Goal: Navigation & Orientation: Go to known website

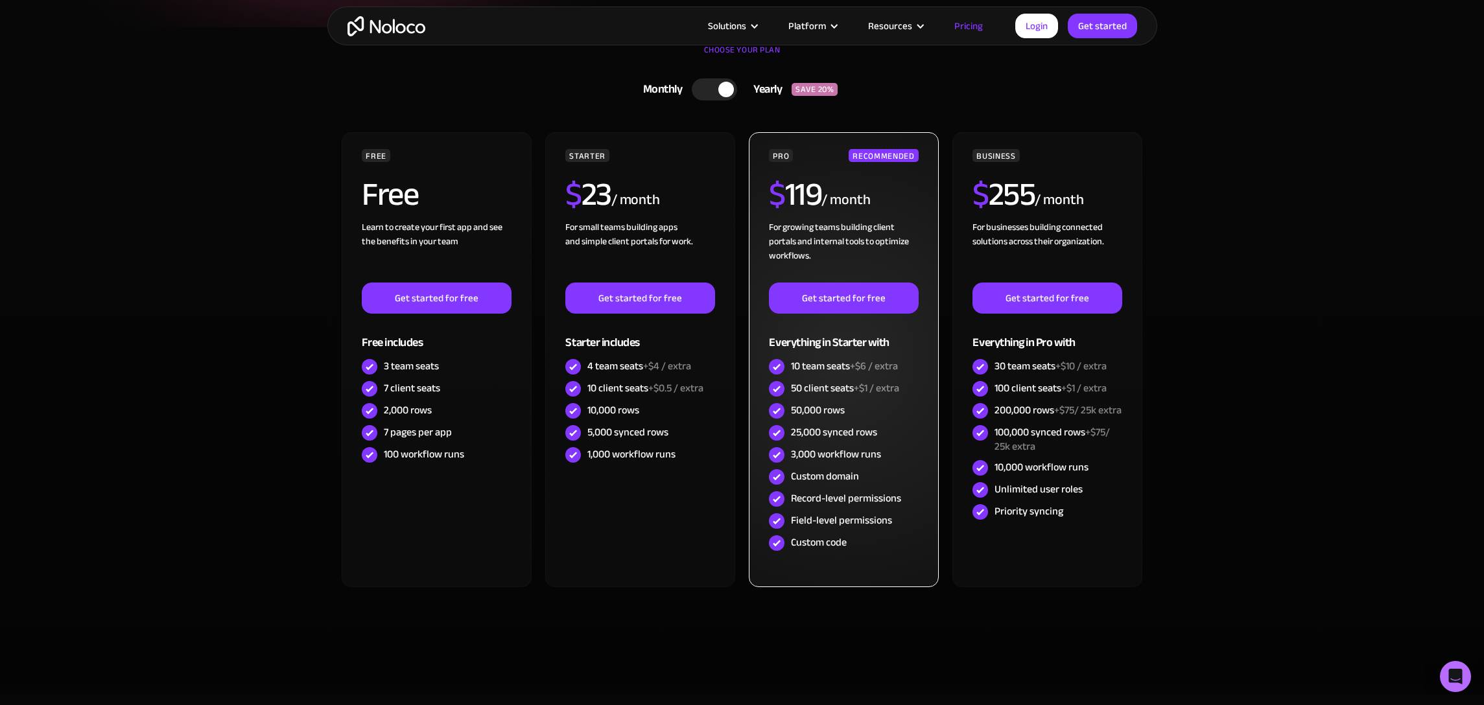
scroll to position [283, 0]
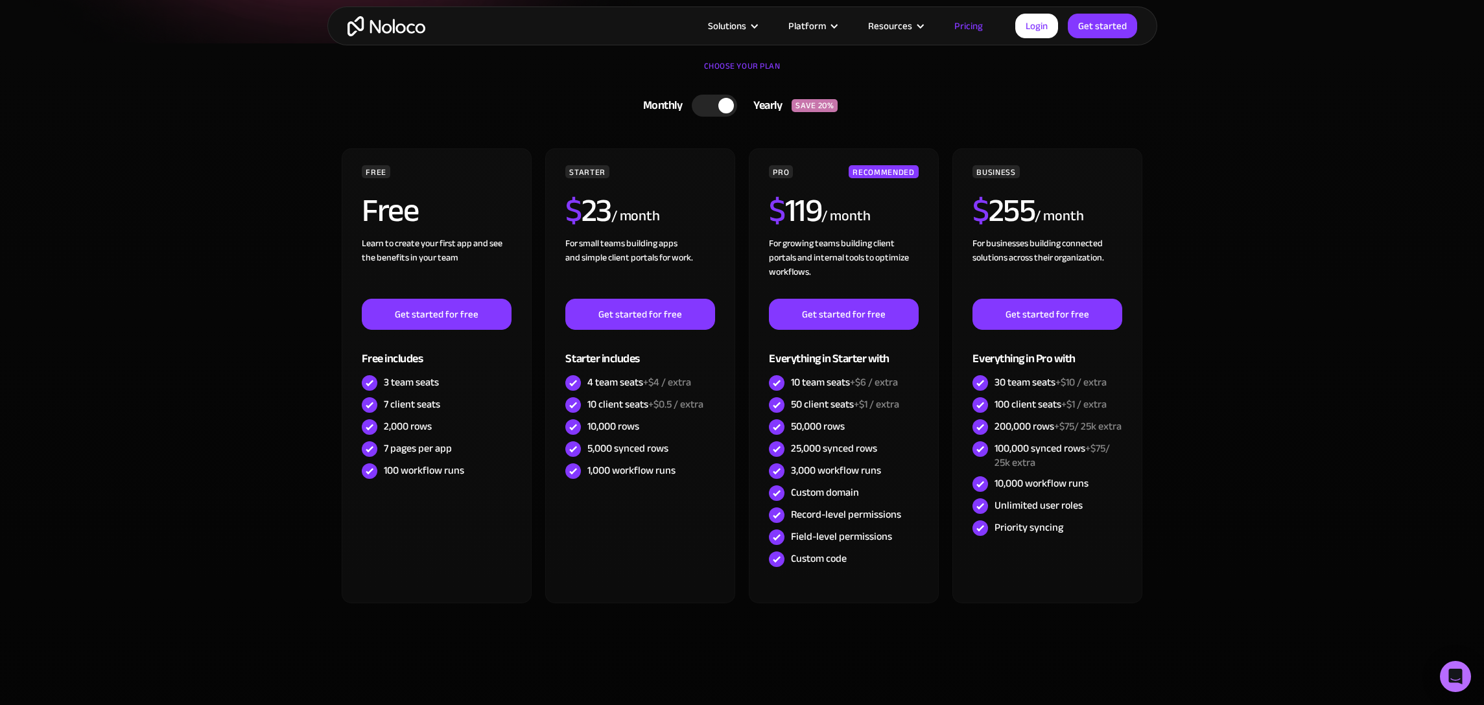
click at [1248, 355] on section "CHOOSE YOUR PLAN Monthly Yearly SAVE 20% Monthly Yearly SAVE 20% FREE Free Lear…" at bounding box center [742, 377] width 1484 height 668
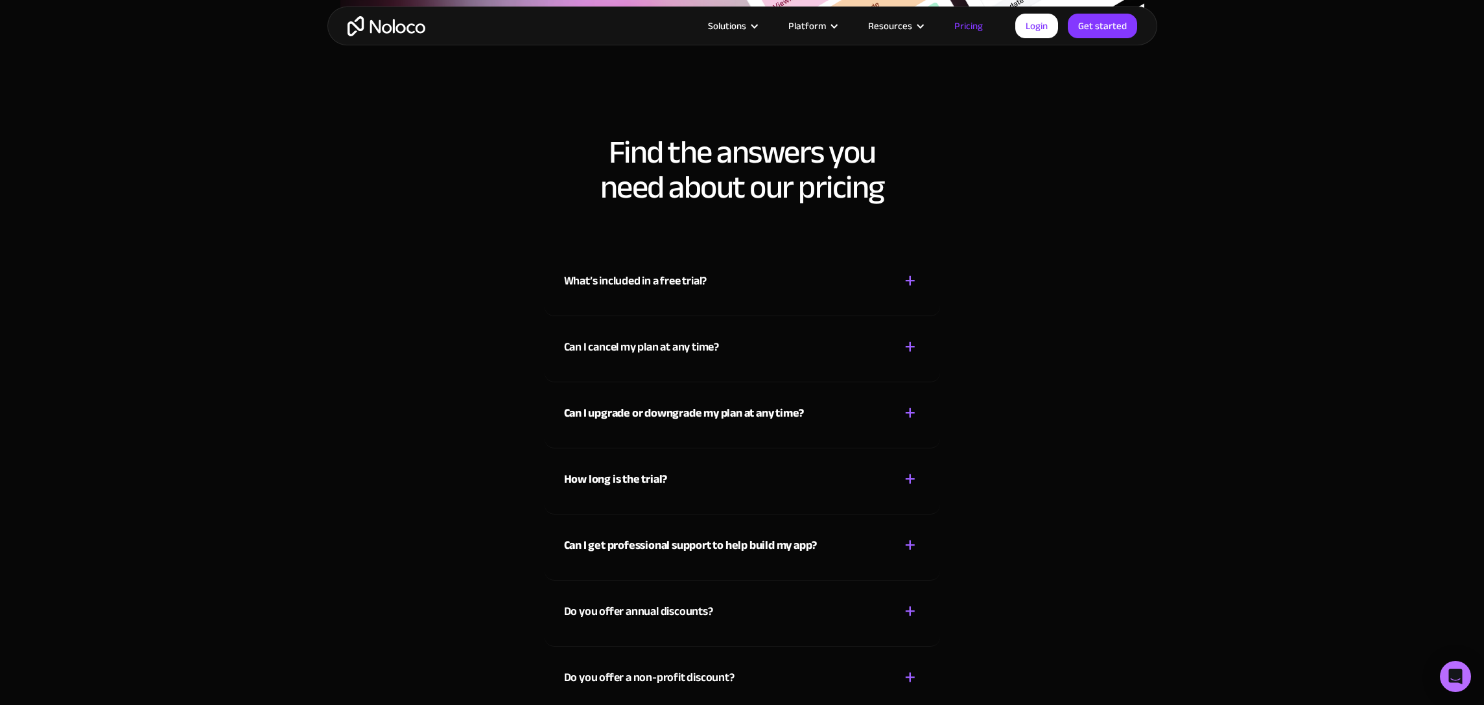
scroll to position [6390, 0]
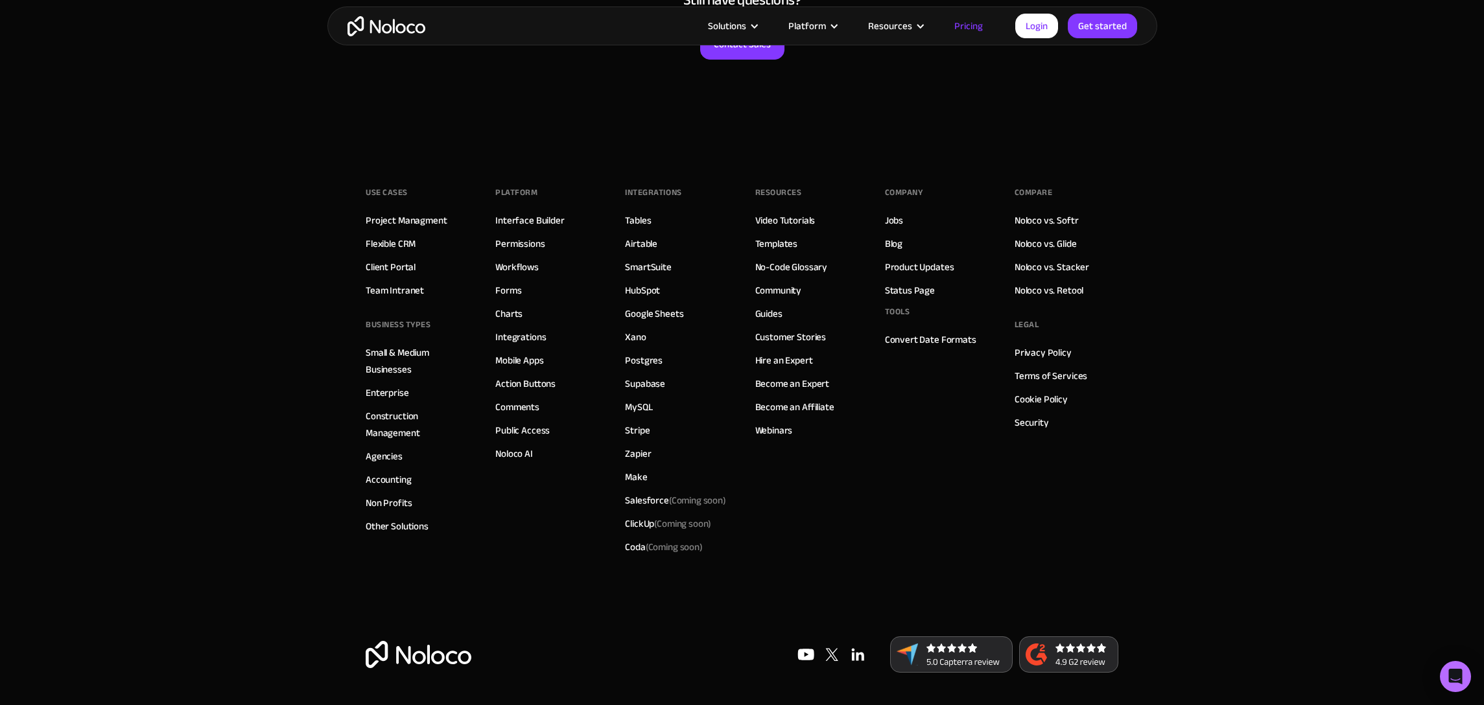
click at [1232, 449] on footer "Use Cases Project Managment Flexible CRM Client Portal Team Intranet BUSINESS T…" at bounding box center [742, 424] width 1484 height 561
click at [1027, 377] on link "Terms of Services" at bounding box center [1050, 376] width 73 height 17
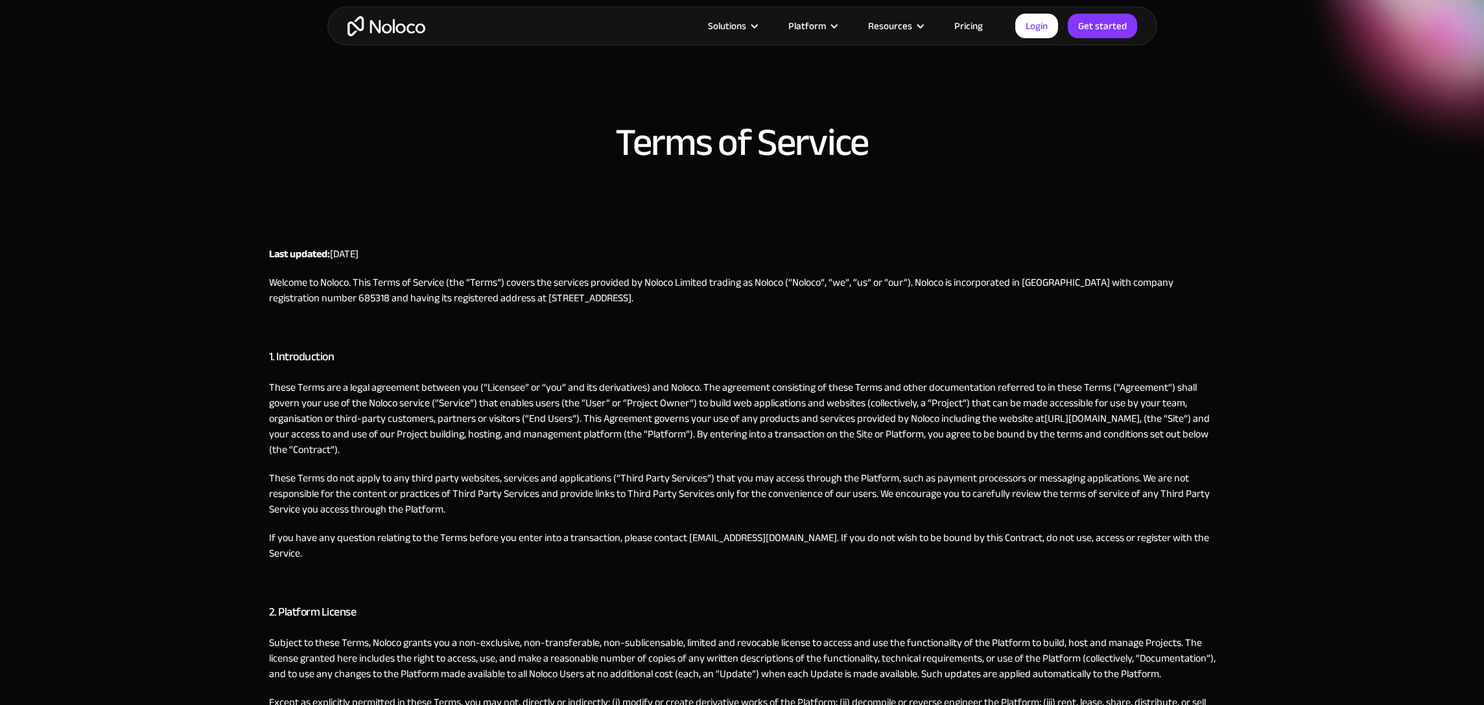
scroll to position [1302, 0]
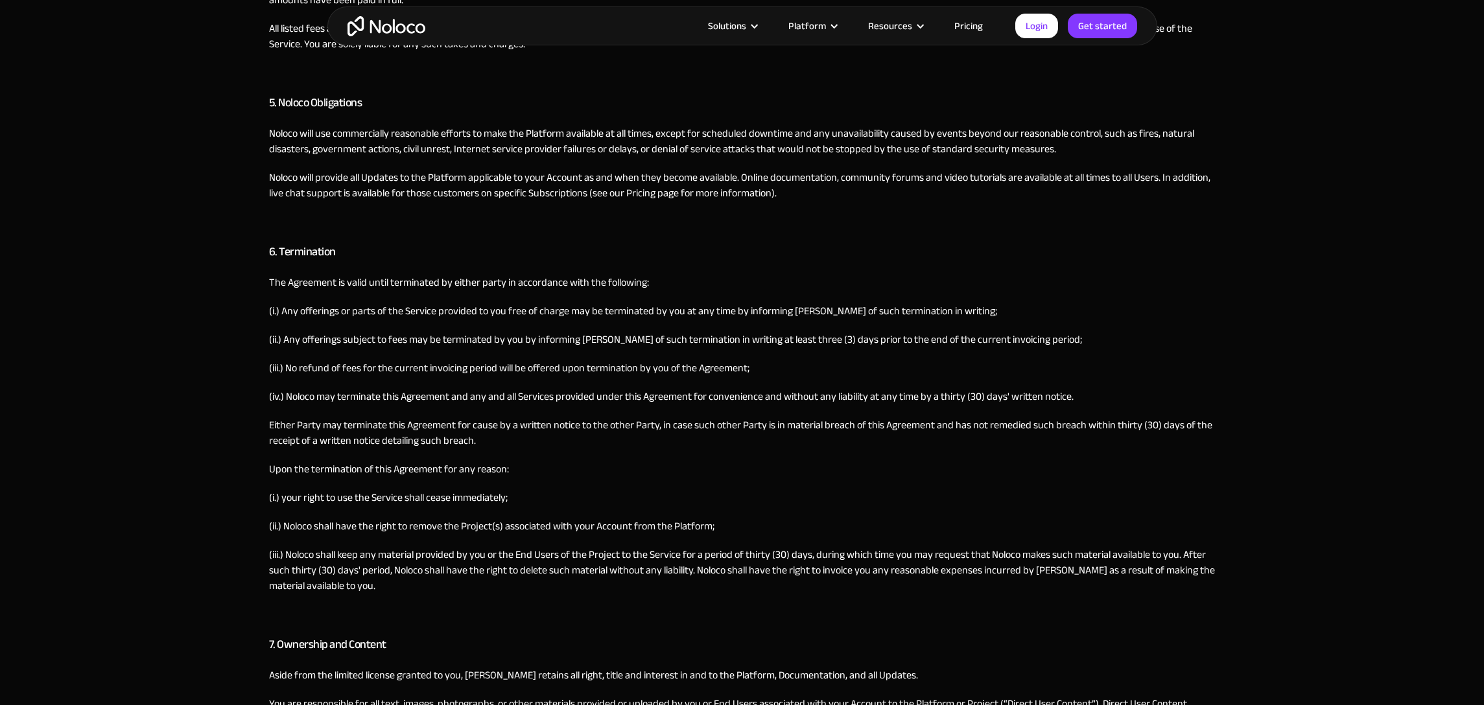
click at [301, 242] on h3 "6. Termination" at bounding box center [742, 251] width 946 height 19
click at [271, 242] on h3 "6. Termination" at bounding box center [742, 251] width 946 height 19
click at [307, 339] on div "Last updated: [DATE] Welcome to Noloco. This Terms of Service (the “Terms”) cov…" at bounding box center [742, 426] width 946 height 2963
click at [310, 360] on p "(iii.) No refund of fees for the current invoicing period will be offered upon …" at bounding box center [742, 368] width 946 height 16
